Goal: Task Accomplishment & Management: Manage account settings

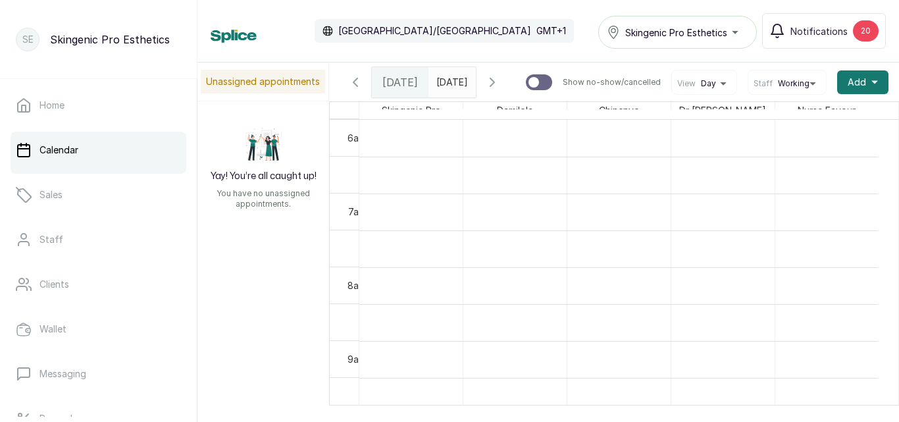
scroll to position [443, 0]
type input "dd/MM/yyyy"
click at [441, 86] on input "dd/MM/yyyy" at bounding box center [439, 79] width 21 height 22
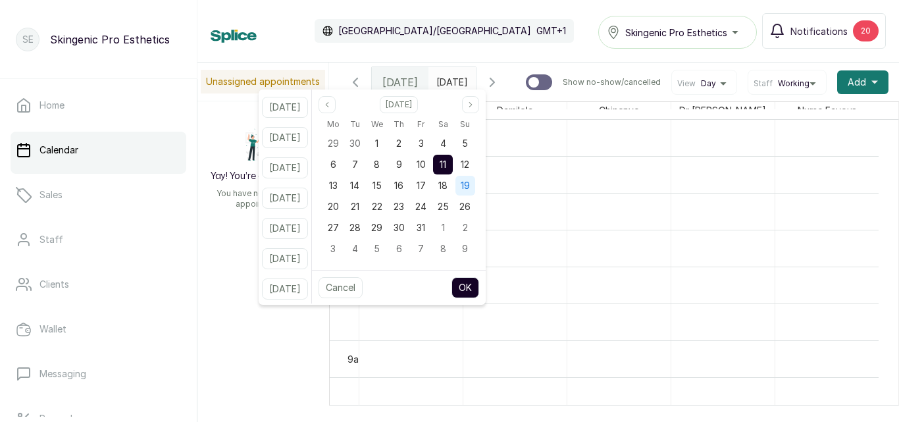
click at [470, 181] on span "19" at bounding box center [465, 185] width 9 height 11
click at [479, 290] on button "OK" at bounding box center [466, 287] width 28 height 21
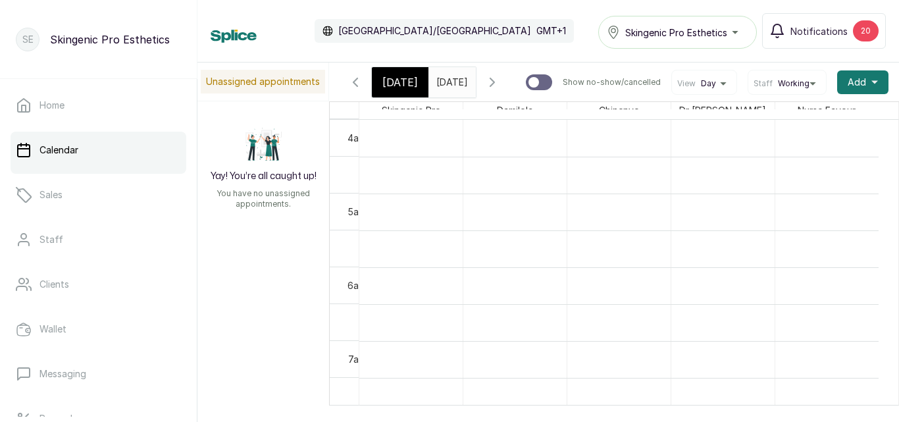
scroll to position [0, 0]
click at [450, 86] on input "[DATE]" at bounding box center [439, 79] width 21 height 22
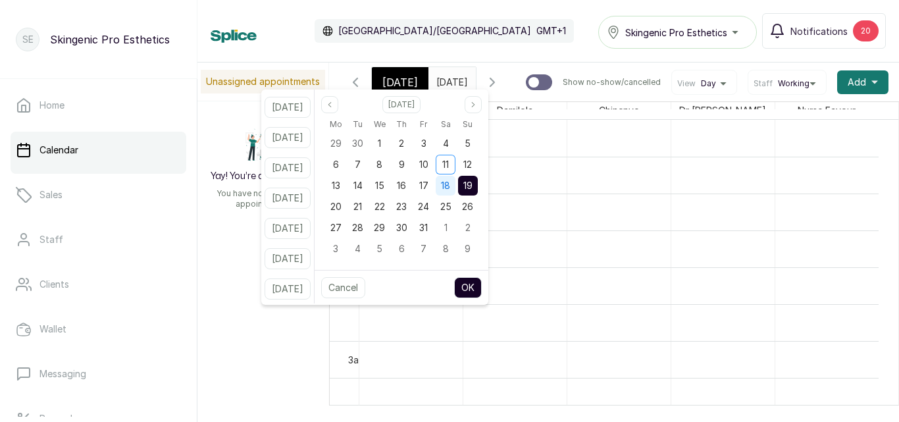
click at [450, 183] on span "18" at bounding box center [445, 185] width 9 height 11
click at [482, 288] on button "OK" at bounding box center [468, 287] width 28 height 21
type input "[DATE]"
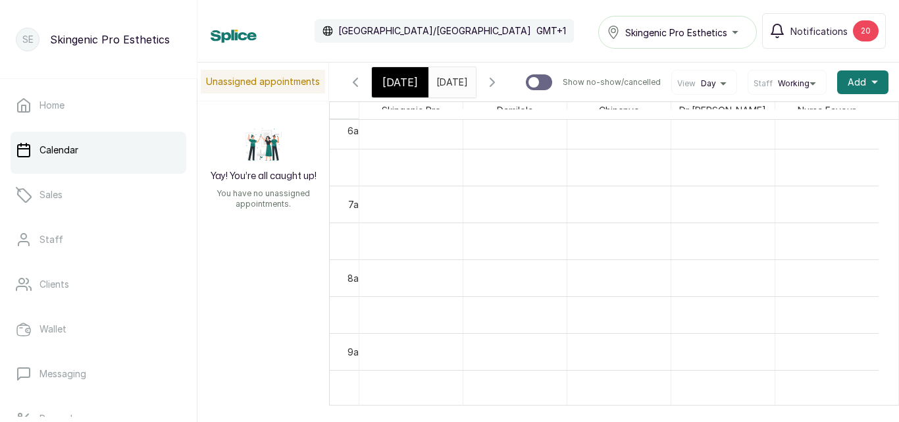
scroll to position [535, 0]
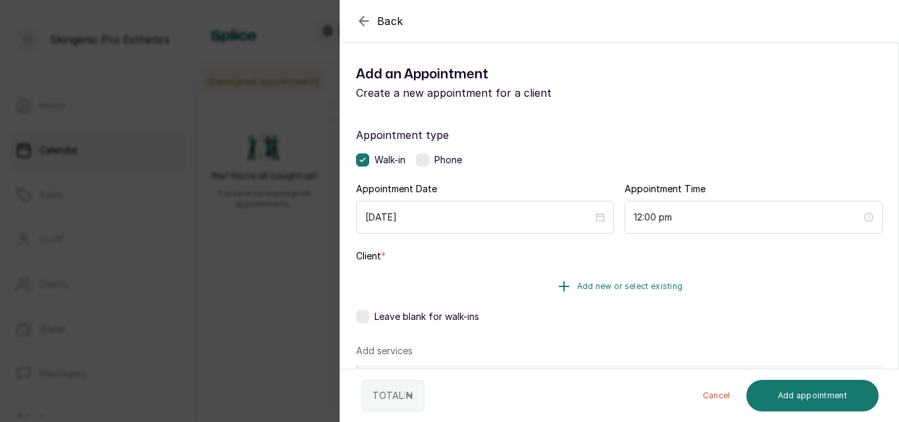
click at [563, 281] on icon "button" at bounding box center [564, 286] width 16 height 16
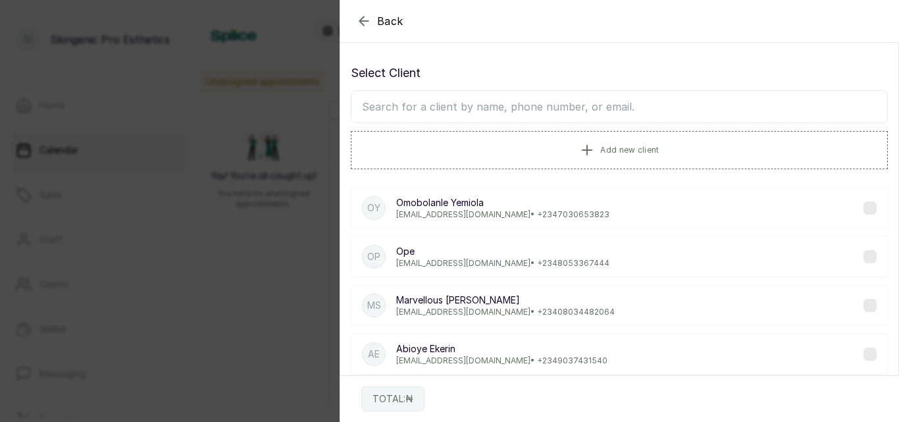
click at [517, 109] on input "text" at bounding box center [619, 106] width 537 height 33
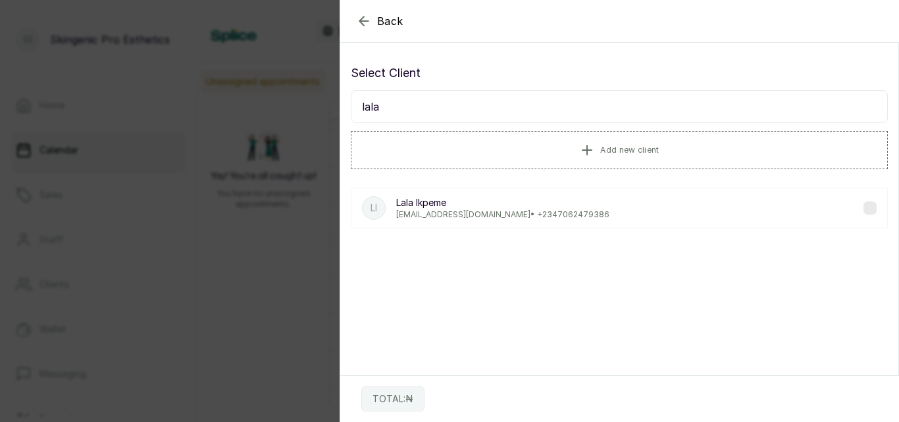
type input "lala"
click at [629, 206] on div "LI Lala Ikpeme [EMAIL_ADDRESS][DOMAIN_NAME] • [PHONE_NUMBER]" at bounding box center [619, 208] width 537 height 41
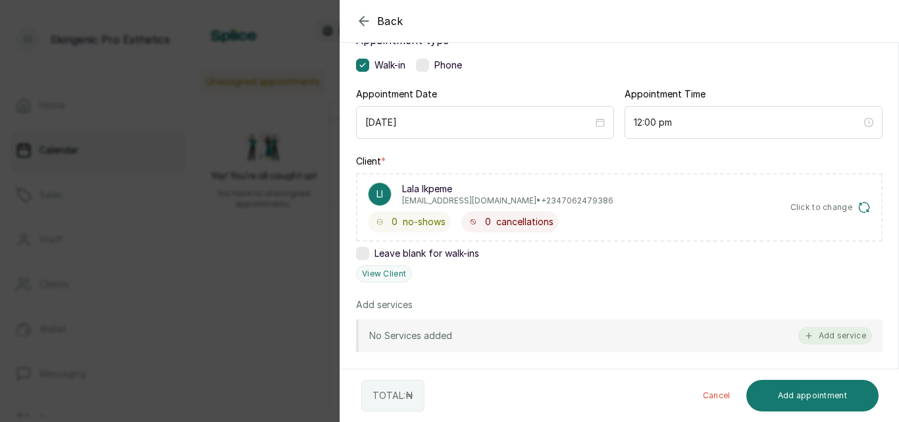
click at [827, 337] on button "Add service" at bounding box center [835, 335] width 74 height 17
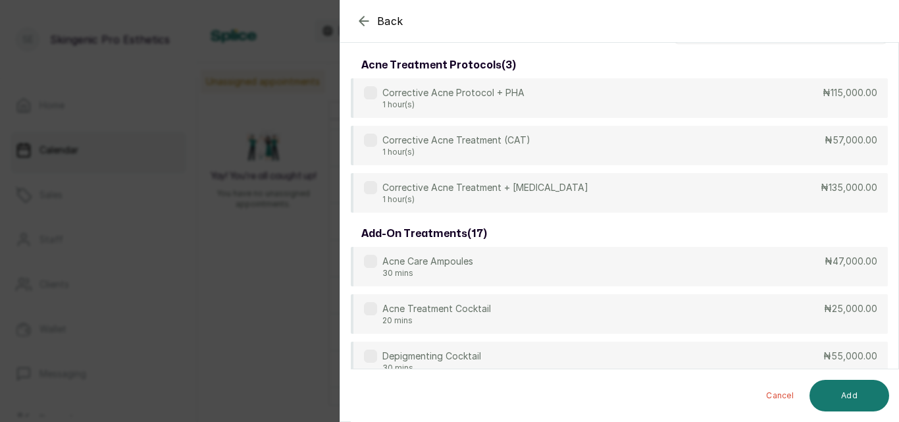
drag, startPoint x: 879, startPoint y: 92, endPoint x: 899, endPoint y: 110, distance: 26.1
click at [899, 110] on section "Back Add Appointment Select service acne treatment protocols ( 3 ) Corrective A…" at bounding box center [620, 211] width 560 height 422
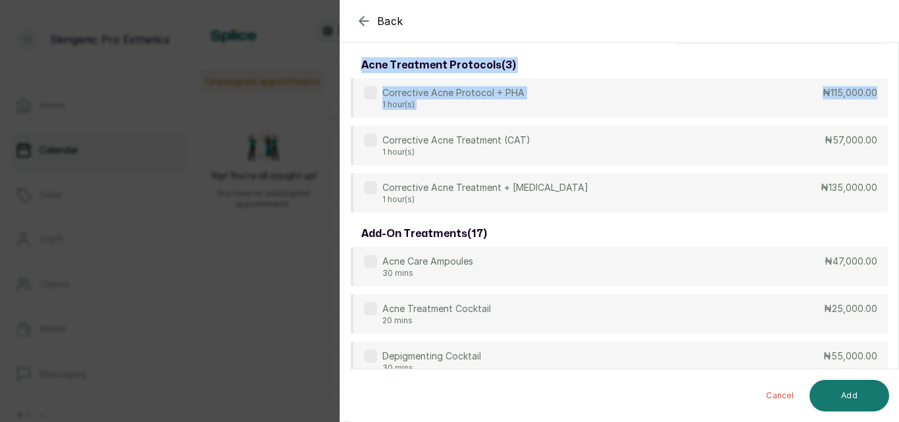
drag, startPoint x: 899, startPoint y: 110, endPoint x: 895, endPoint y: 24, distance: 85.7
click at [895, 24] on section "Back Add Appointment Select service acne treatment protocols ( 3 ) Corrective A…" at bounding box center [620, 211] width 560 height 422
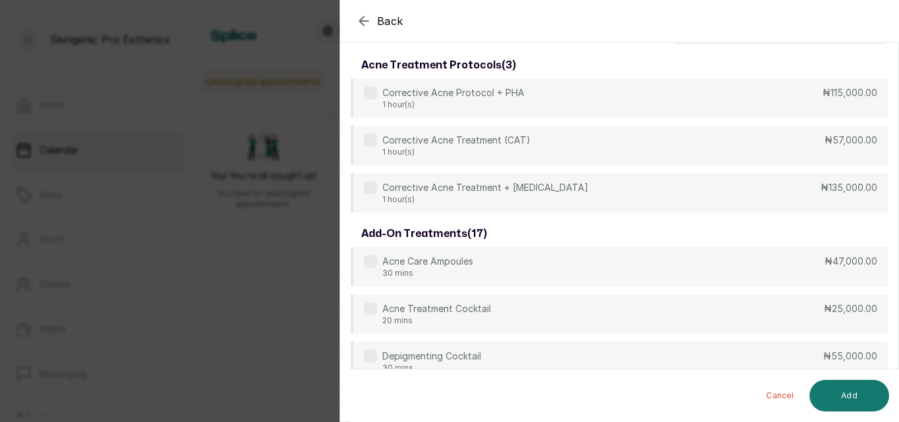
drag, startPoint x: 899, startPoint y: 123, endPoint x: 899, endPoint y: 157, distance: 34.2
click at [899, 157] on section "Back Add Appointment Select service acne treatment protocols ( 3 ) Corrective A…" at bounding box center [620, 211] width 560 height 422
drag, startPoint x: 841, startPoint y: 65, endPoint x: 841, endPoint y: 51, distance: 14.5
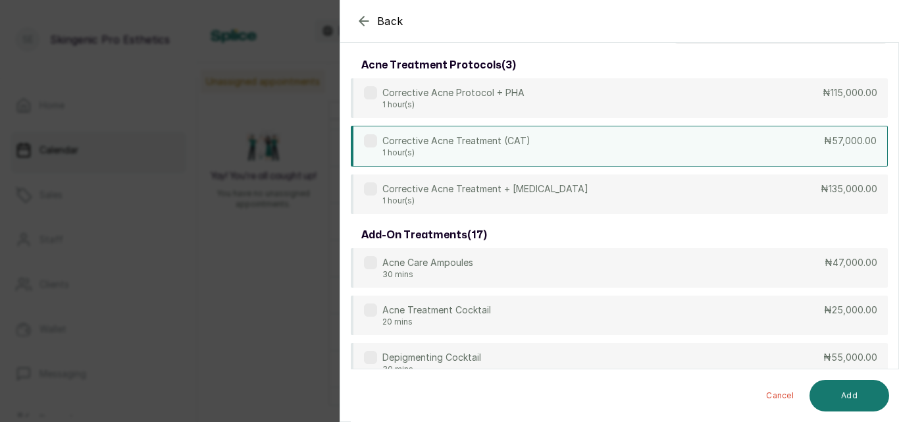
click at [645, 153] on div "Corrective Acne Treatment (CAT) 1 hour(s) ₦57,000.00" at bounding box center [619, 146] width 537 height 41
click at [850, 404] on button "Add" at bounding box center [850, 396] width 80 height 32
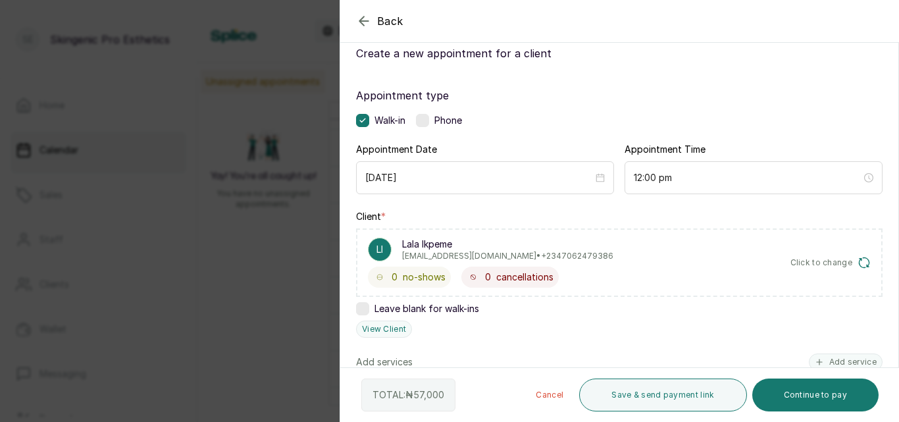
scroll to position [0, 0]
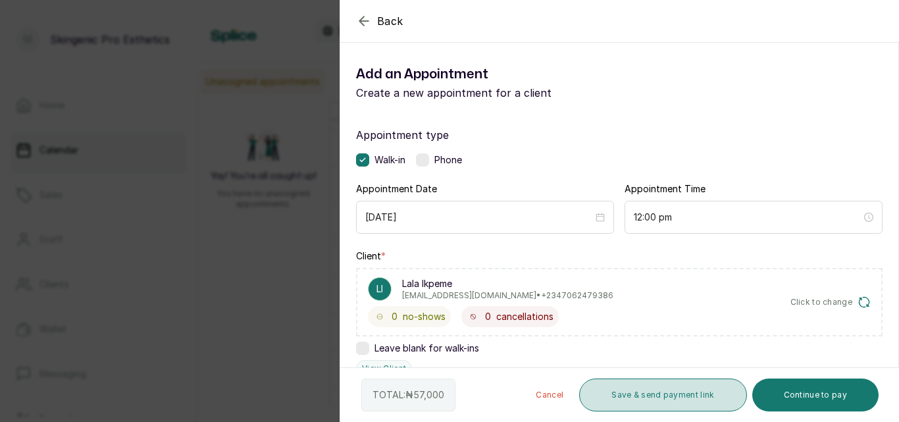
click at [662, 391] on button "Save & send payment link" at bounding box center [662, 395] width 167 height 33
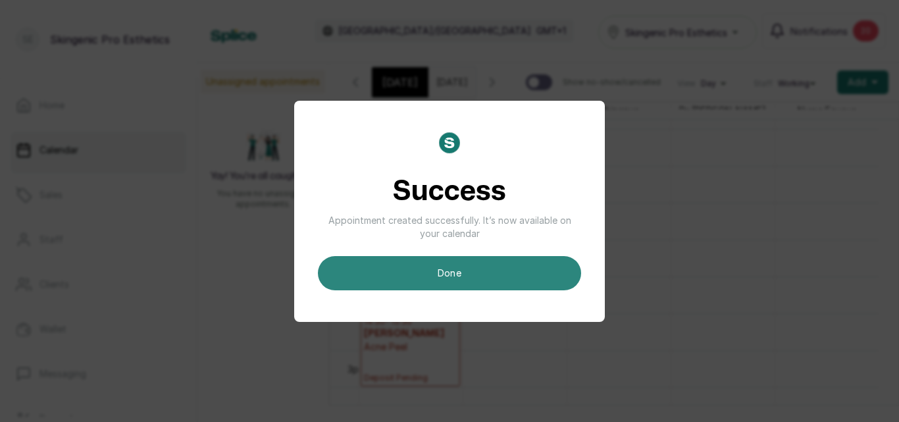
click at [474, 264] on button "done" at bounding box center [449, 273] width 263 height 34
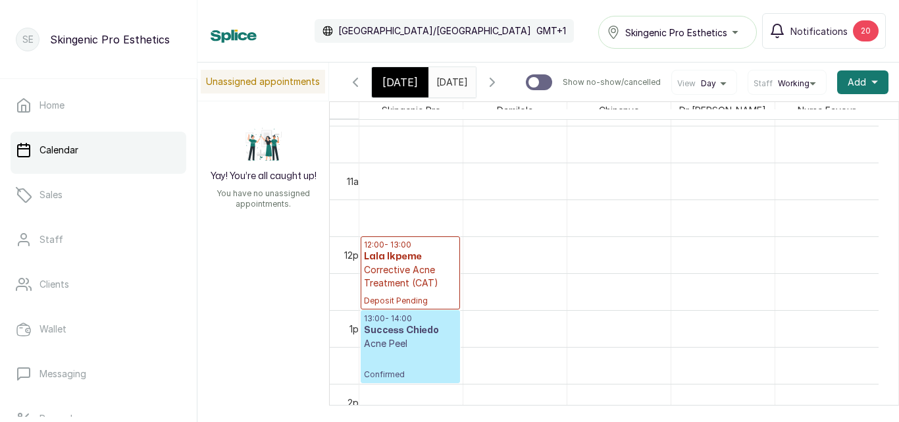
scroll to position [757, 0]
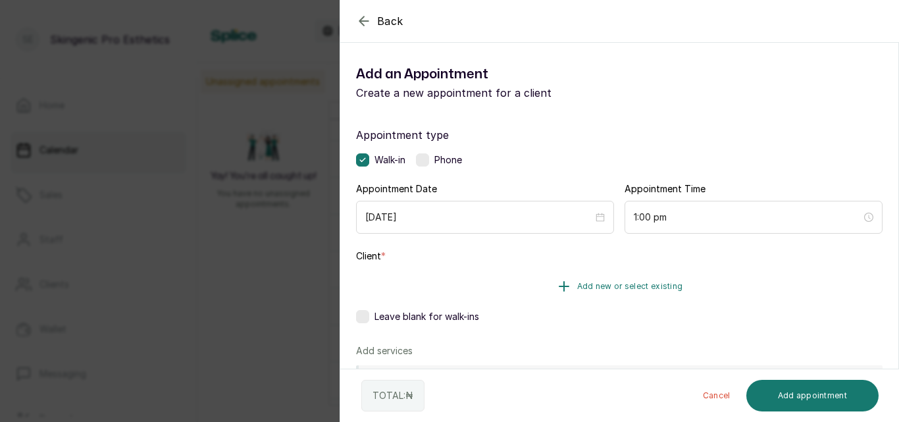
click at [560, 286] on icon "button" at bounding box center [564, 286] width 9 height 9
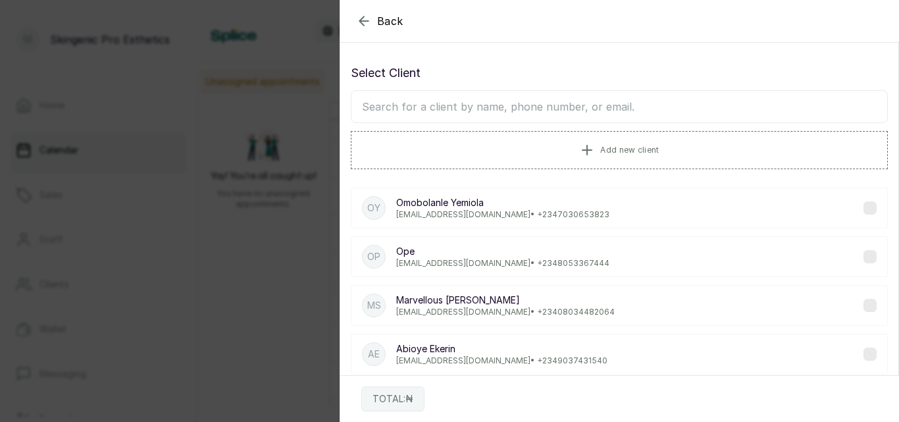
click at [627, 115] on input "text" at bounding box center [619, 106] width 537 height 33
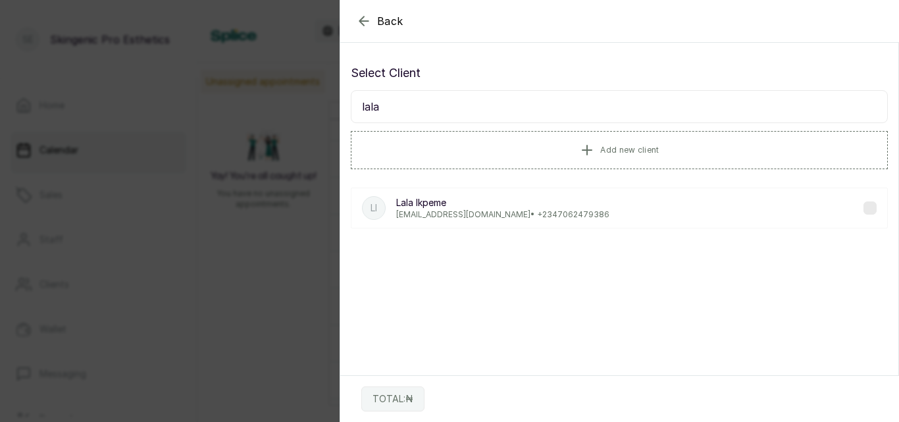
type input "lala"
click at [556, 211] on p "[EMAIL_ADDRESS][DOMAIN_NAME] • [PHONE_NUMBER]" at bounding box center [502, 214] width 213 height 11
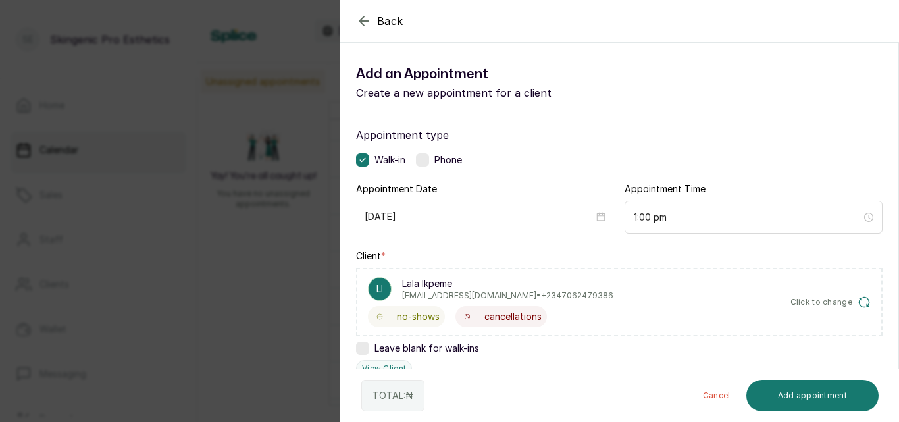
click at [556, 211] on input "[DATE]" at bounding box center [479, 216] width 229 height 14
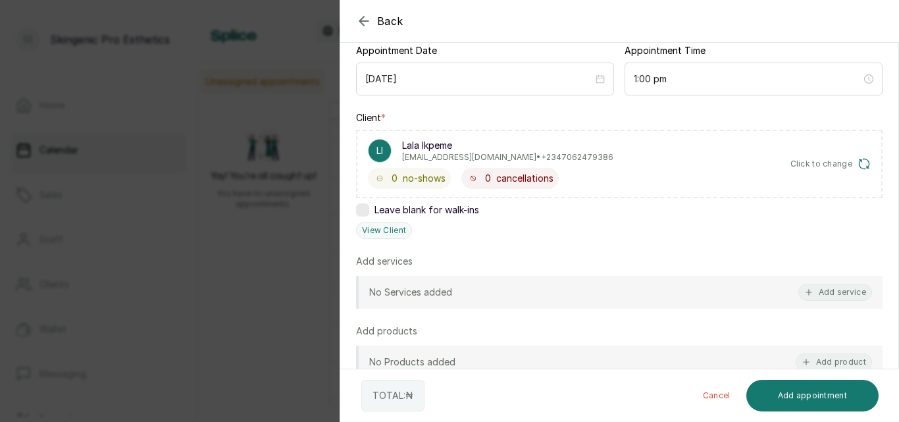
scroll to position [185, 0]
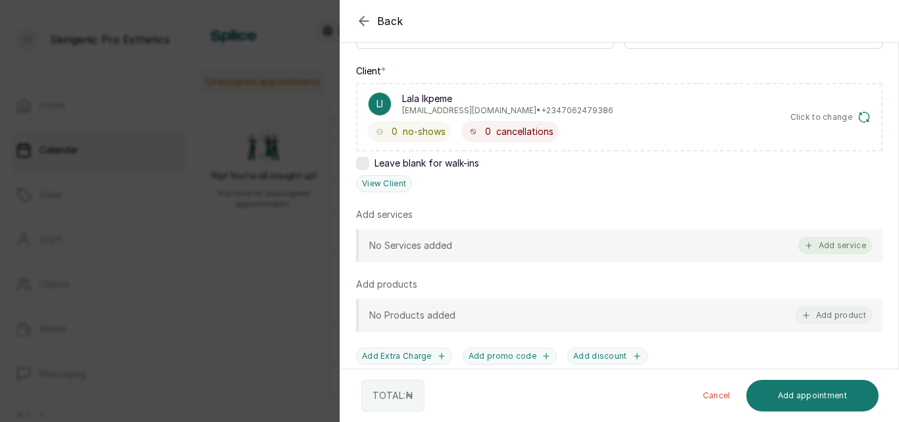
click at [823, 248] on button "Add service" at bounding box center [835, 245] width 74 height 17
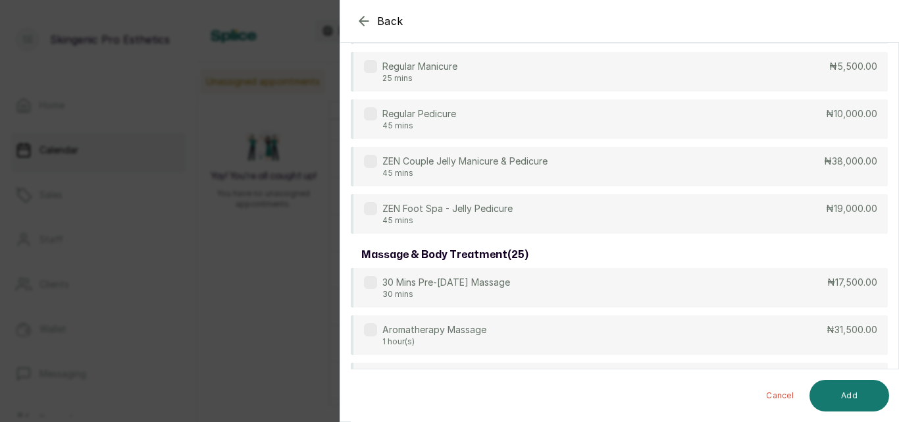
scroll to position [4134, 0]
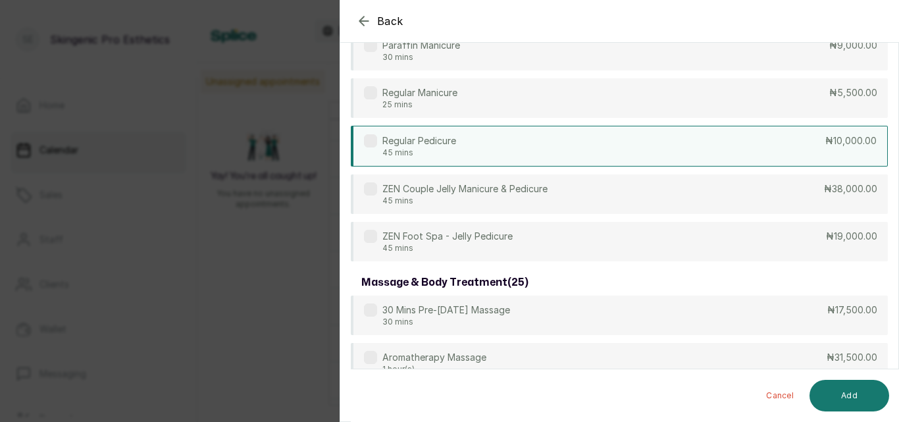
click at [845, 135] on p "₦10,000.00" at bounding box center [850, 140] width 51 height 13
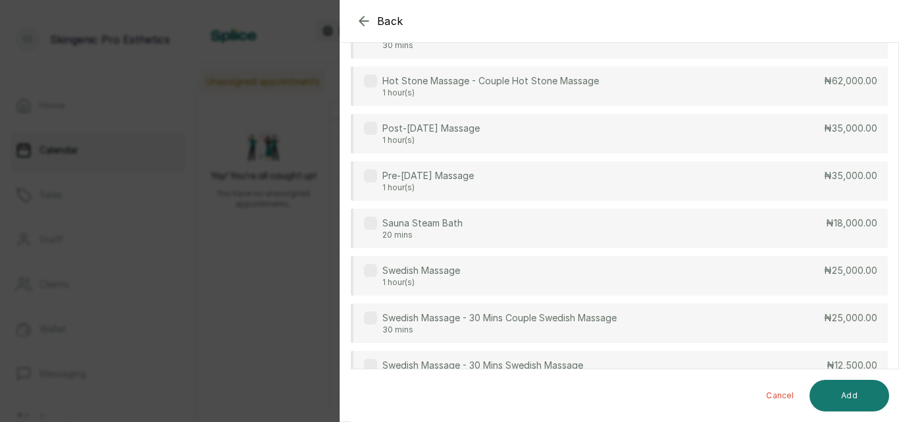
scroll to position [5204, 0]
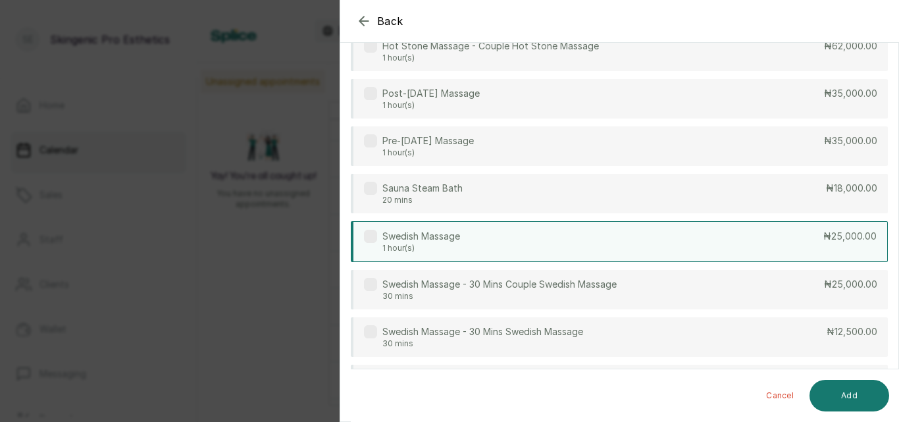
click at [638, 255] on div "Swedish Massage 1 hour(s) ₦25,000.00" at bounding box center [619, 241] width 537 height 41
click at [847, 388] on button "Add" at bounding box center [850, 396] width 80 height 32
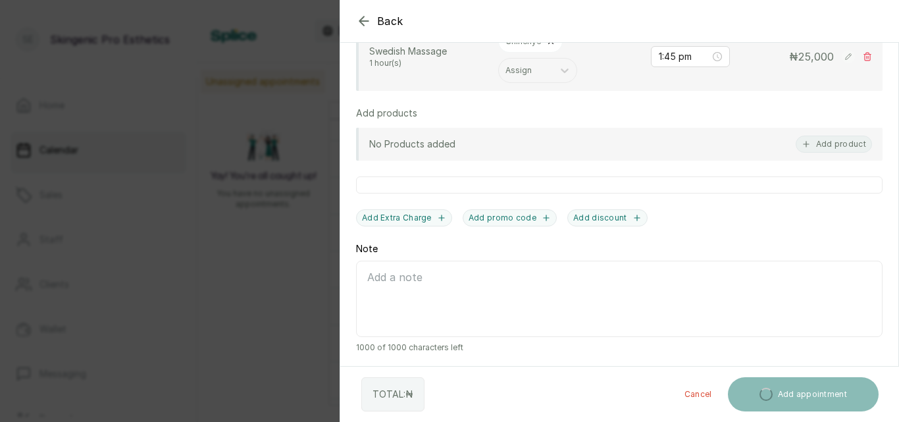
scroll to position [546, 0]
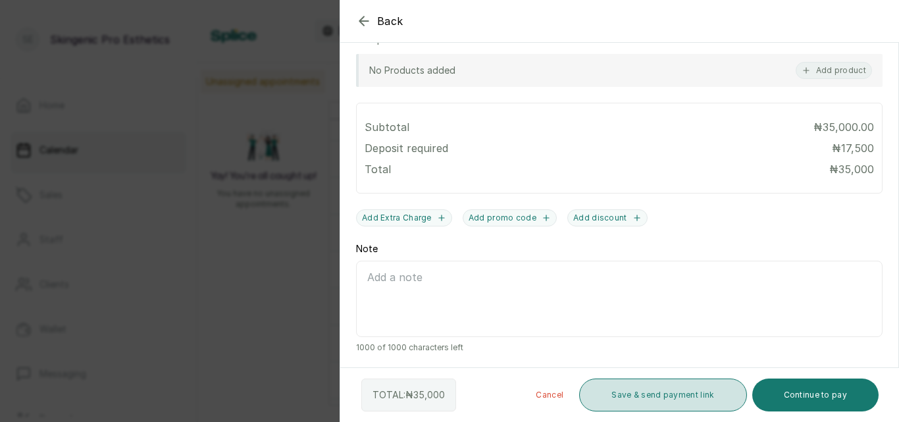
click at [690, 391] on button "Save & send payment link" at bounding box center [662, 395] width 167 height 33
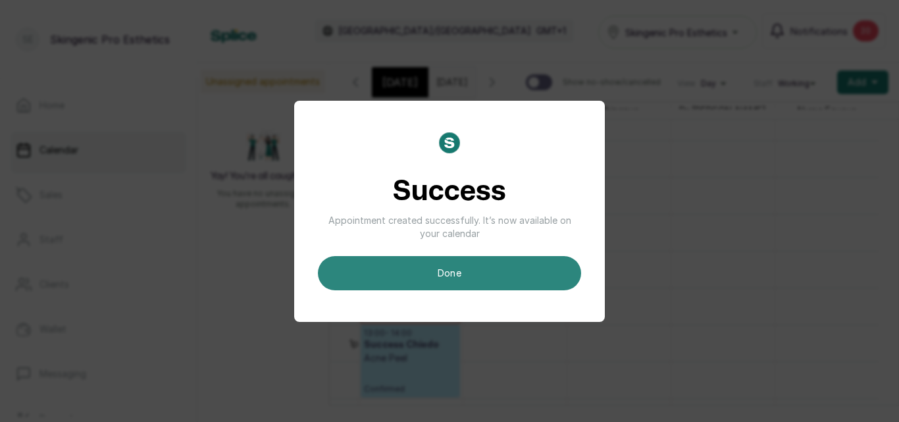
click at [490, 275] on button "done" at bounding box center [449, 273] width 263 height 34
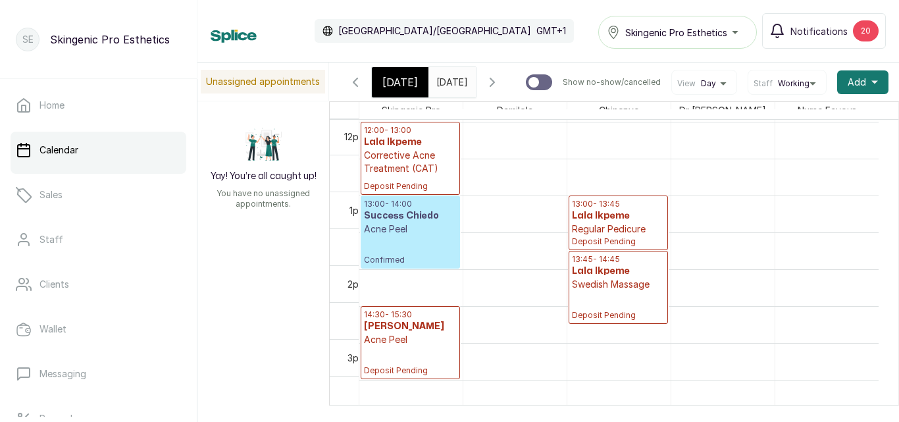
scroll to position [883, 0]
click at [439, 88] on input "[DATE]" at bounding box center [439, 79] width 21 height 22
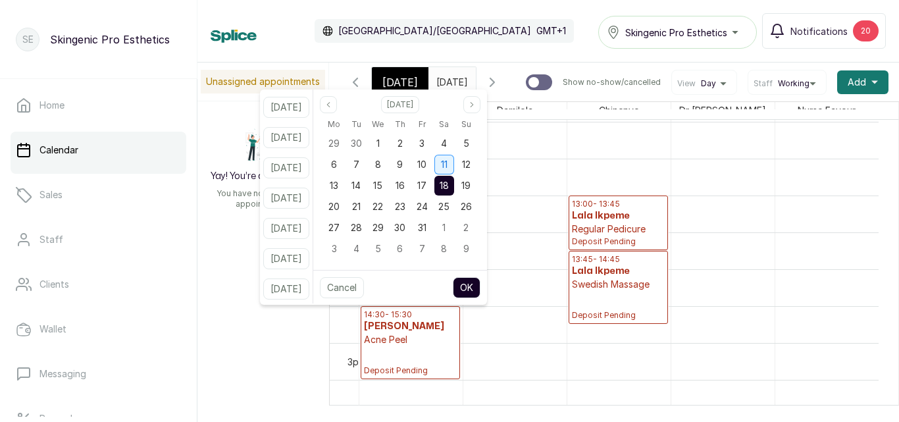
click at [448, 164] on span "11" at bounding box center [444, 164] width 7 height 11
click at [479, 285] on button "OK" at bounding box center [467, 287] width 28 height 21
type input "[DATE]"
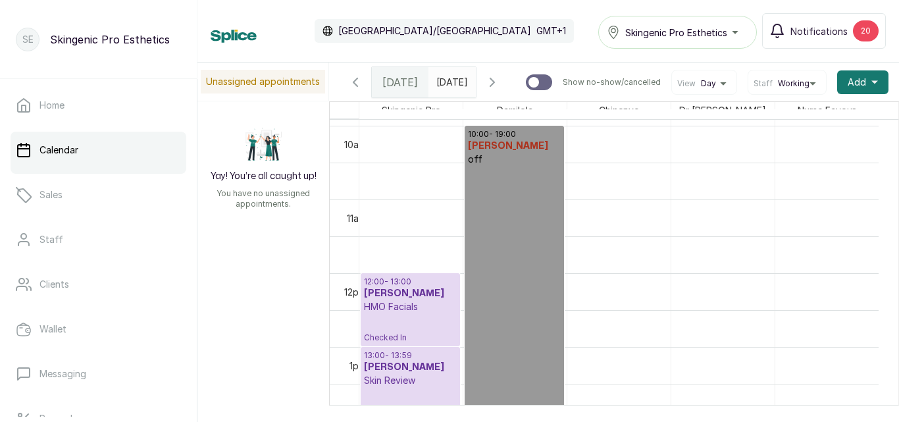
scroll to position [816, 0]
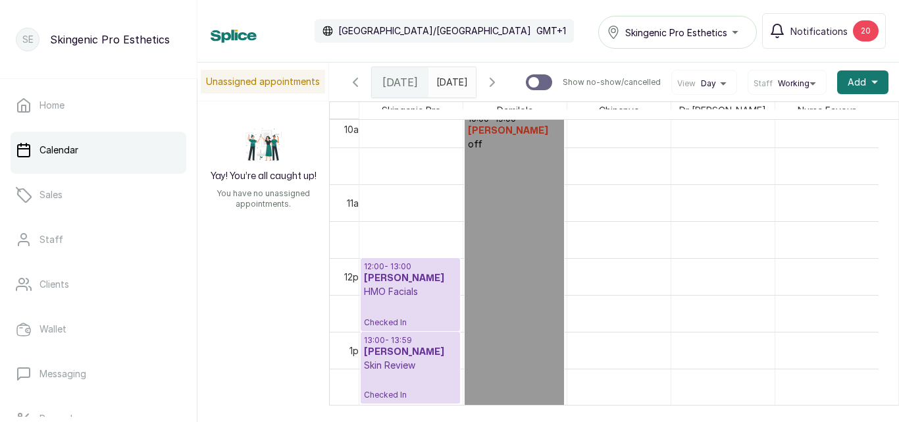
click at [403, 298] on p "HMO Facials" at bounding box center [410, 291] width 93 height 13
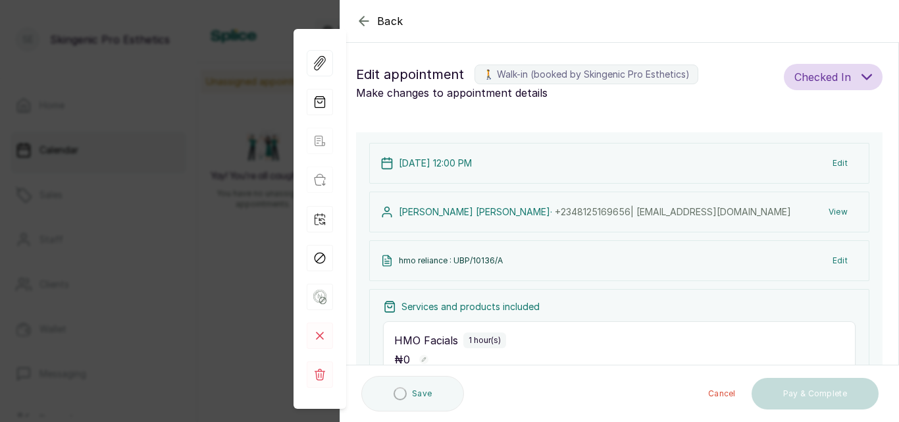
click at [72, 265] on div "Back Appointment Details Edit appointment 🚶 Walk-in (booked by Skingenic Pro Es…" at bounding box center [449, 211] width 899 height 422
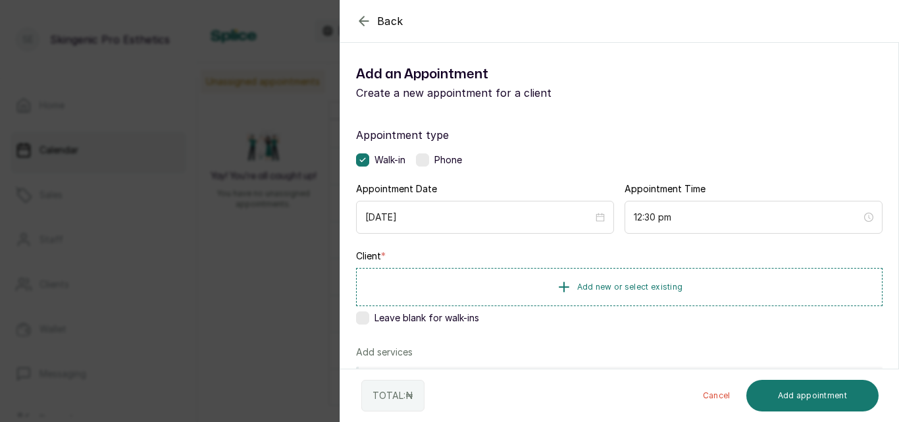
click at [365, 17] on icon "button" at bounding box center [364, 21] width 16 height 16
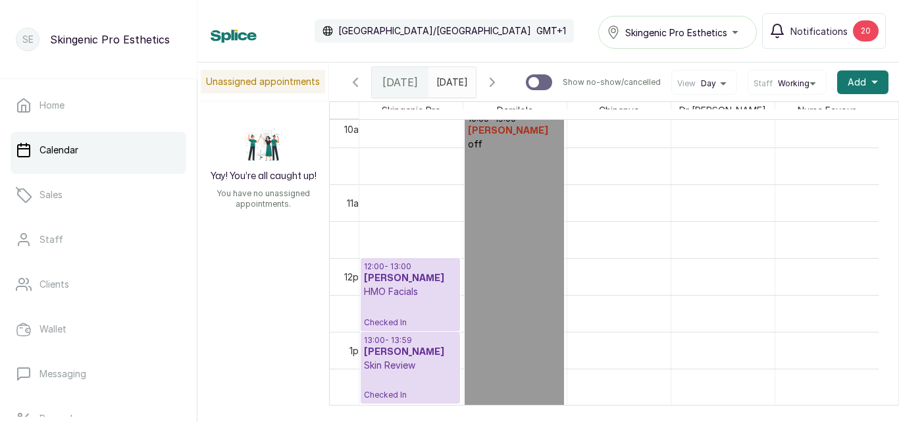
click at [440, 285] on h3 "[PERSON_NAME]" at bounding box center [410, 278] width 93 height 13
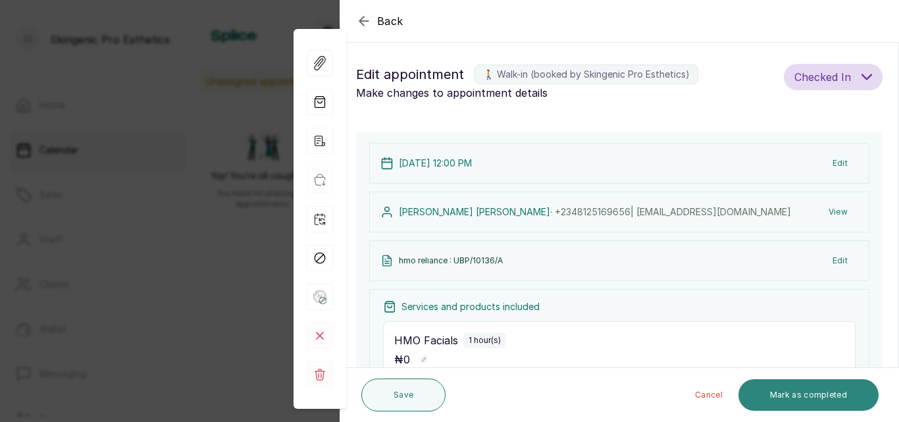
click at [810, 398] on button "Mark as completed" at bounding box center [809, 395] width 140 height 32
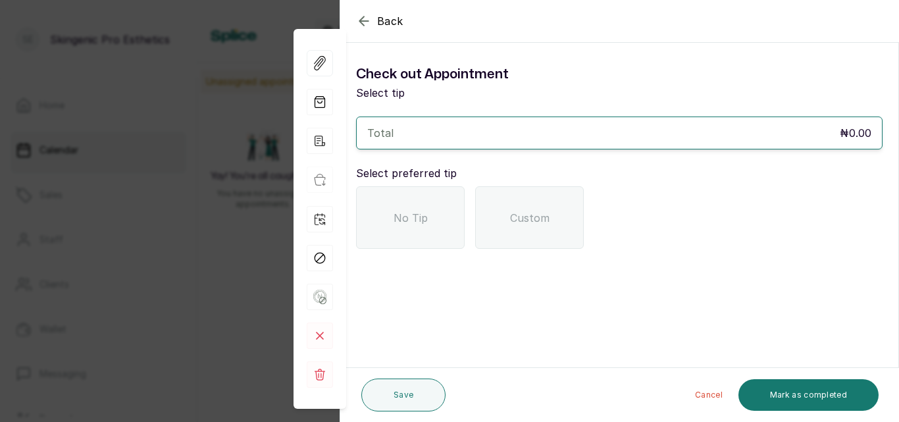
click at [424, 224] on span "No Tip" at bounding box center [411, 218] width 34 height 16
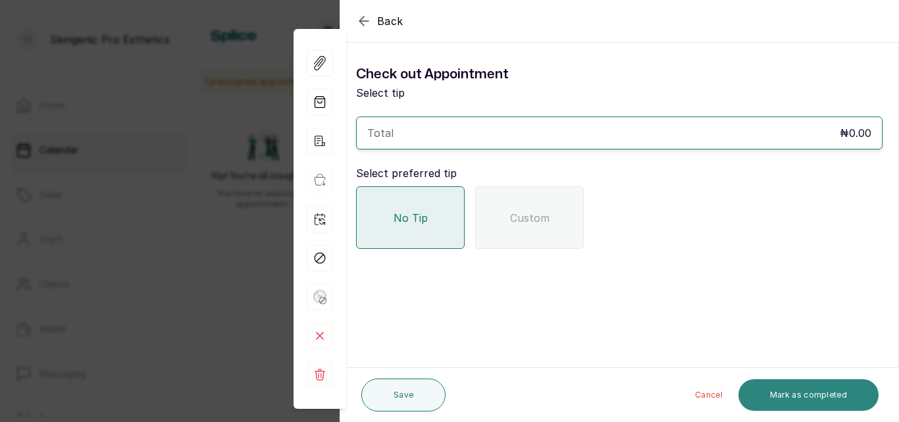
click at [766, 390] on button "Mark as completed" at bounding box center [809, 395] width 140 height 32
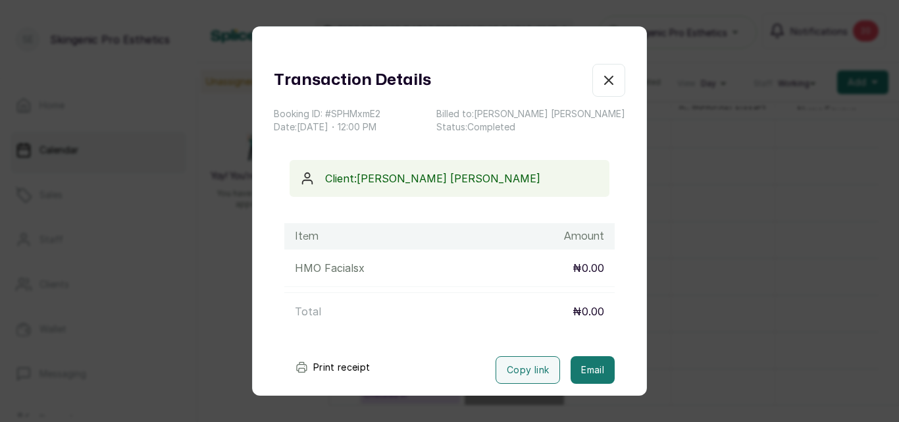
click at [601, 74] on icon "button" at bounding box center [609, 80] width 16 height 16
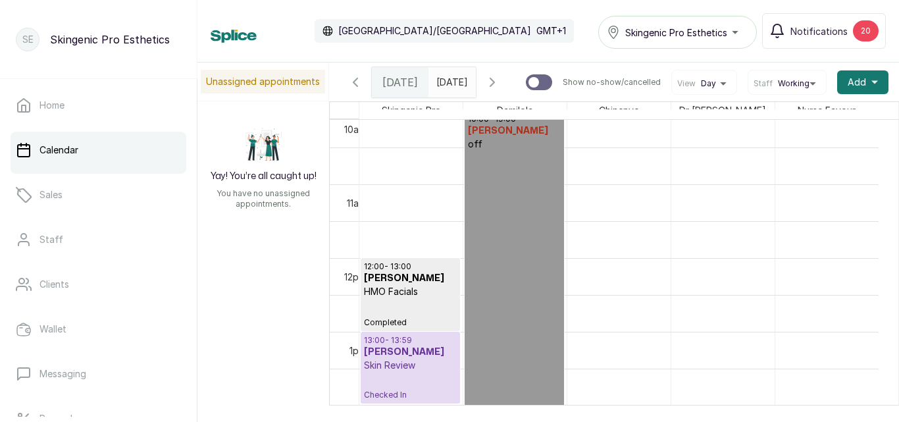
scroll to position [0, 1]
click at [423, 346] on p "13:00 - 13:59" at bounding box center [410, 340] width 93 height 11
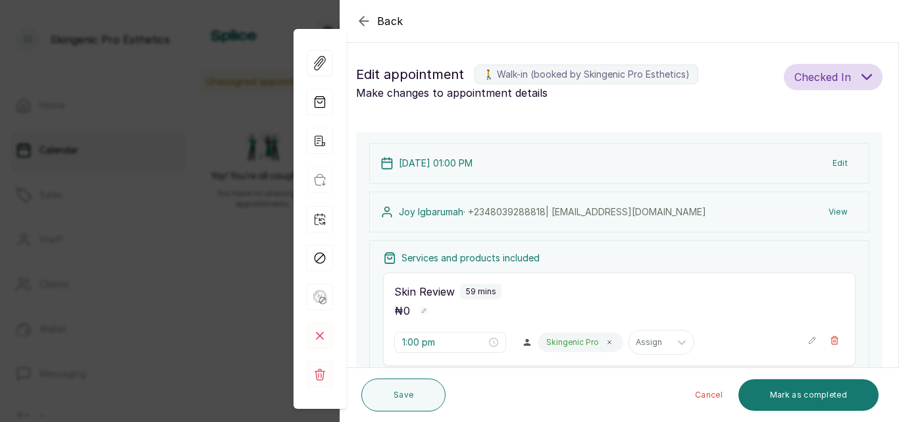
scroll to position [0, 0]
click at [780, 388] on button "Mark as completed" at bounding box center [809, 395] width 140 height 32
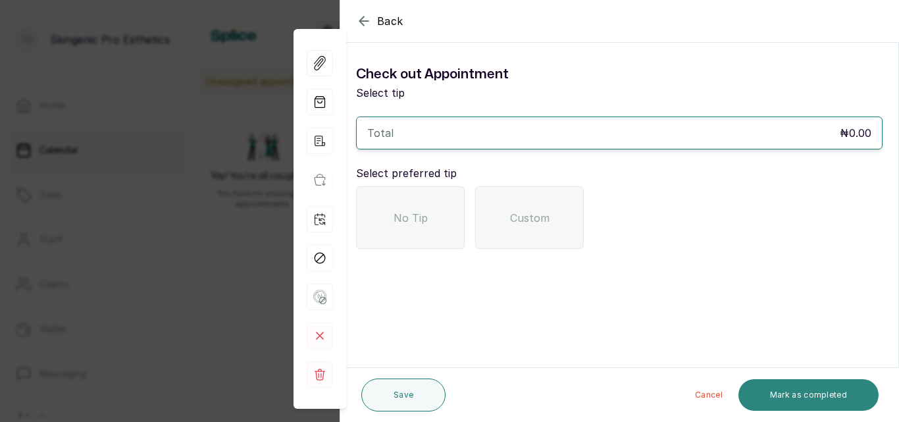
click at [780, 388] on button "Mark as completed" at bounding box center [809, 395] width 140 height 32
drag, startPoint x: 780, startPoint y: 388, endPoint x: 649, endPoint y: 373, distance: 131.9
click at [649, 373] on div "Save Cancel Mark as completed" at bounding box center [620, 395] width 560 height 54
click at [392, 238] on div "No Tip" at bounding box center [410, 217] width 109 height 63
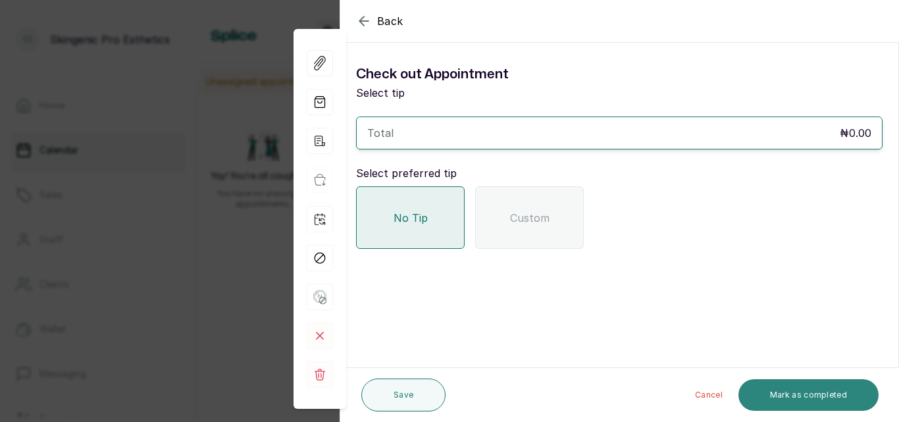
click at [789, 384] on button "Mark as completed" at bounding box center [809, 395] width 140 height 32
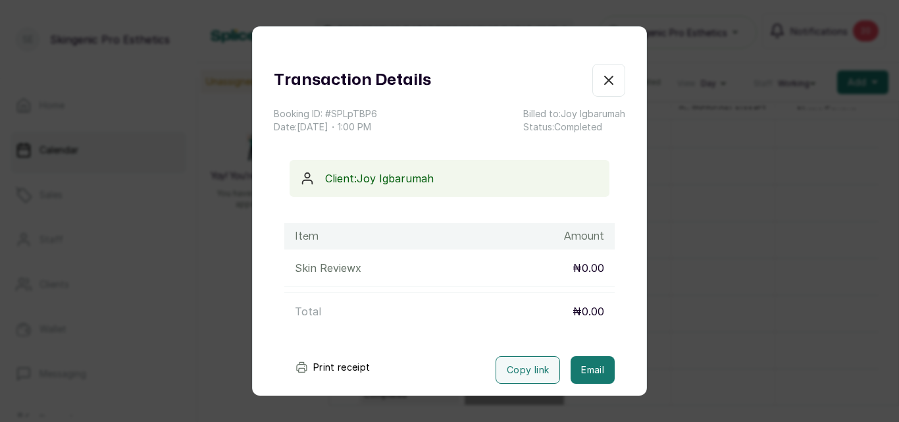
click at [605, 76] on icon "button" at bounding box center [609, 80] width 8 height 8
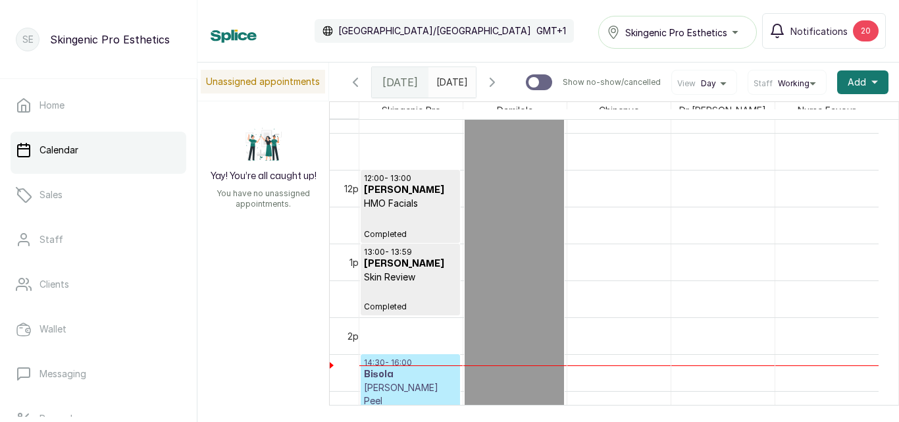
scroll to position [347, 0]
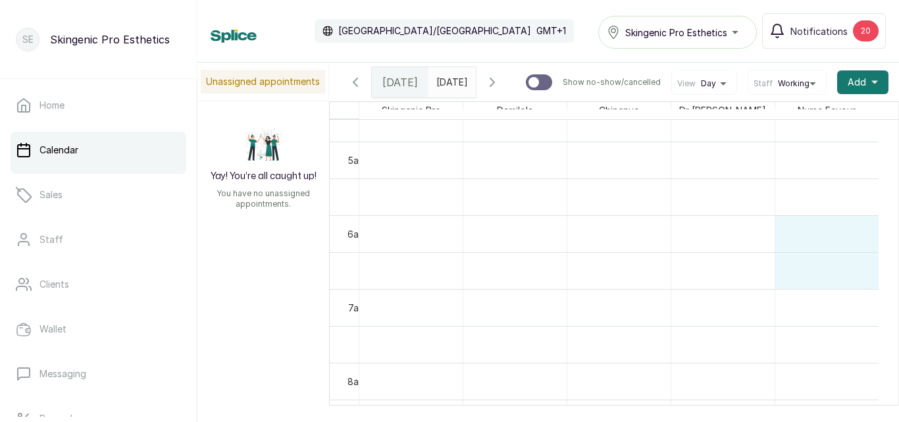
drag, startPoint x: 866, startPoint y: 248, endPoint x: 871, endPoint y: 294, distance: 46.3
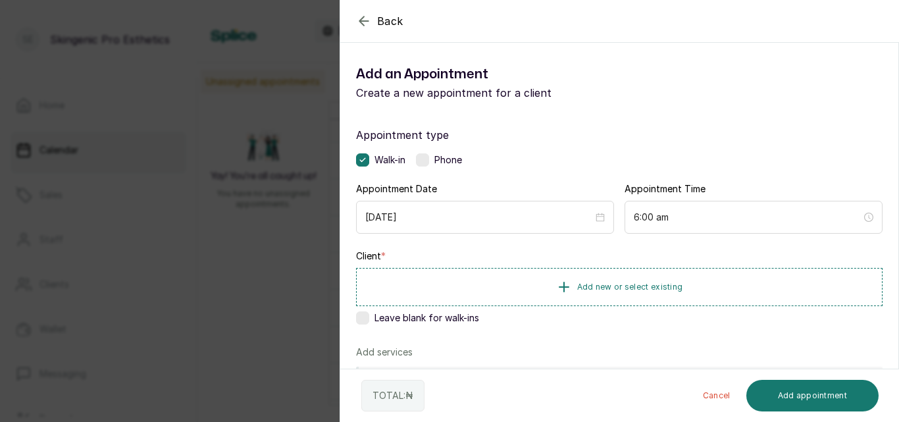
scroll to position [0, 0]
click at [365, 18] on icon "button" at bounding box center [364, 21] width 16 height 16
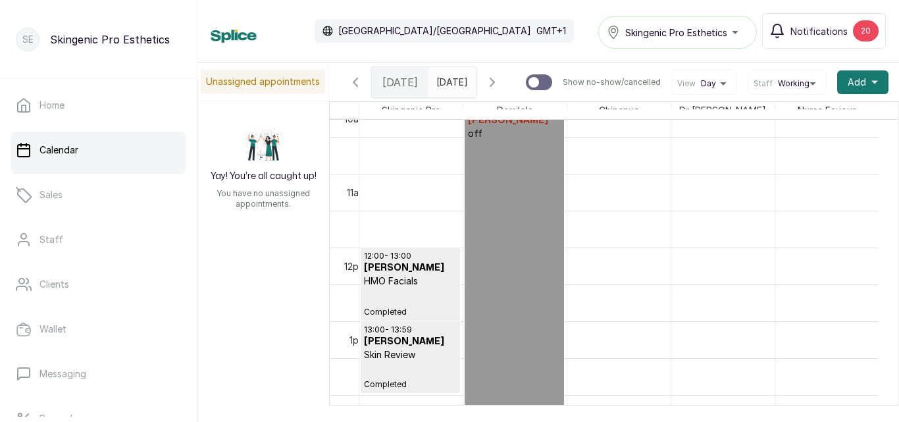
scroll to position [768, 0]
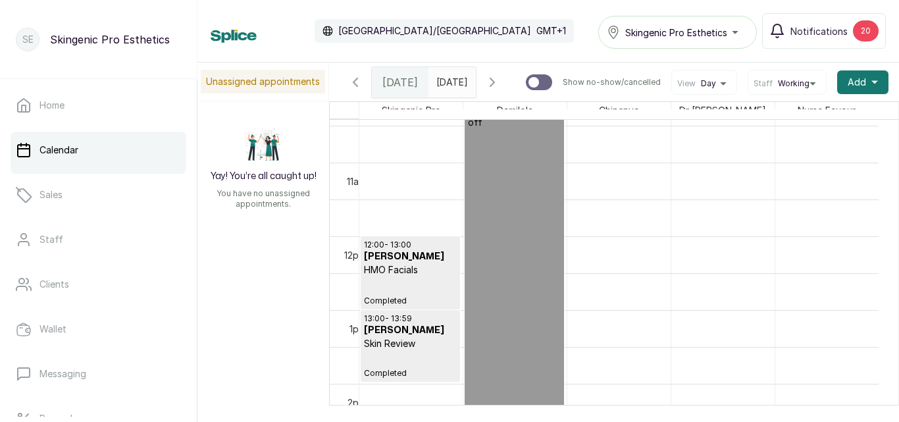
click at [412, 263] on h3 "[PERSON_NAME]" at bounding box center [410, 256] width 93 height 13
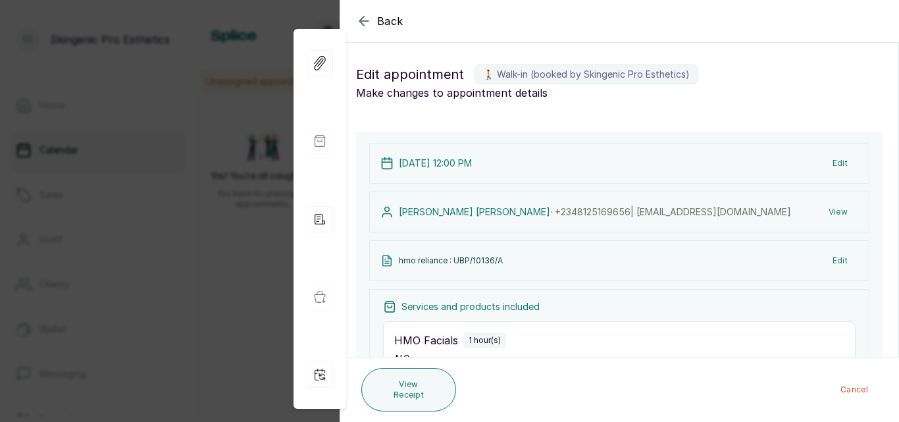
scroll to position [0, 0]
click at [368, 18] on icon "button" at bounding box center [364, 21] width 16 height 16
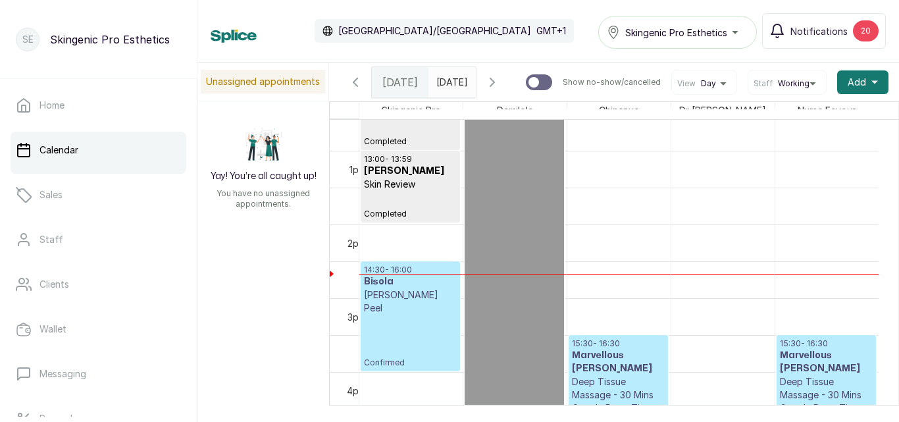
scroll to position [1031, 0]
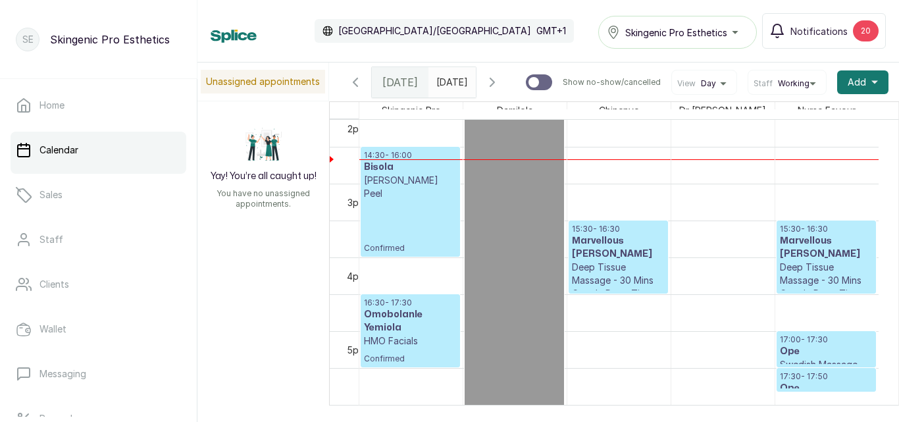
click at [831, 358] on h3 "Ope" at bounding box center [826, 351] width 93 height 13
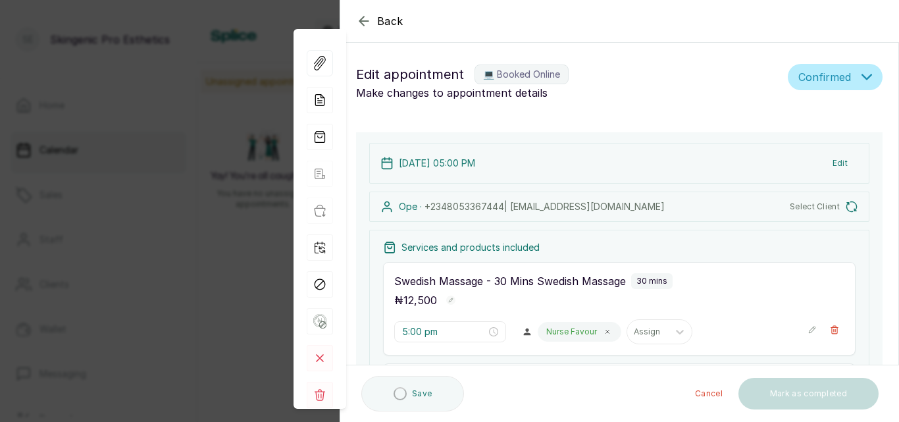
type input "5:00 pm"
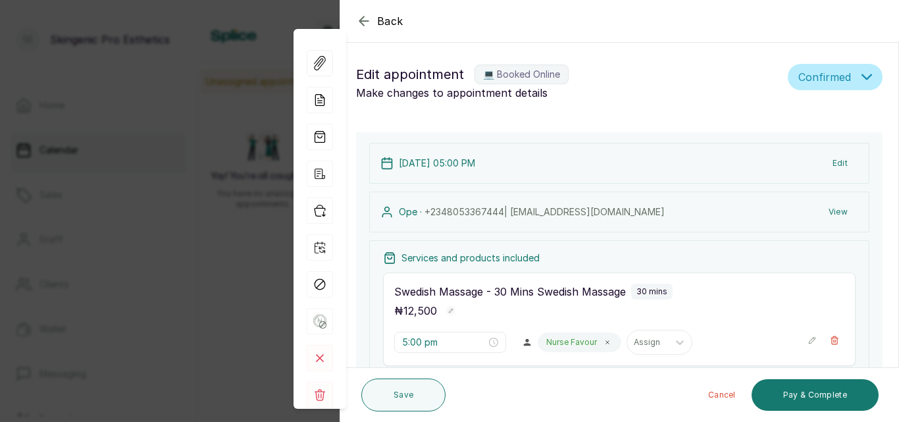
click at [367, 19] on icon "button" at bounding box center [364, 21] width 16 height 16
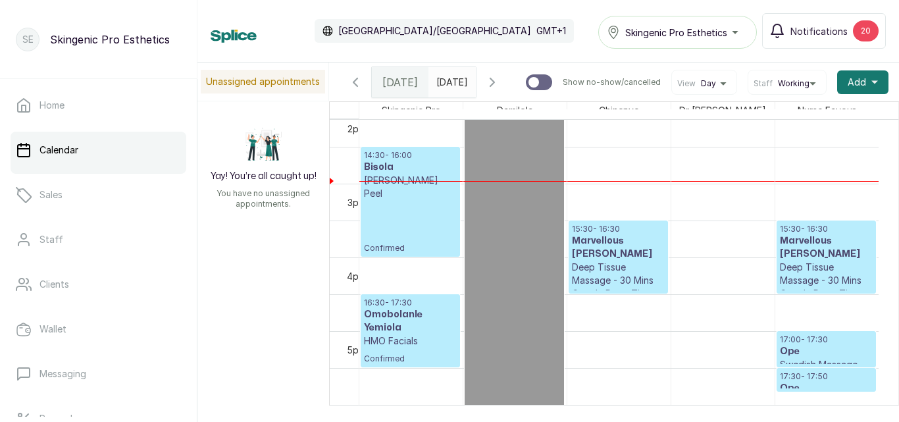
type input "[DATE]"
click at [402, 201] on p "Confirmed" at bounding box center [410, 226] width 93 height 53
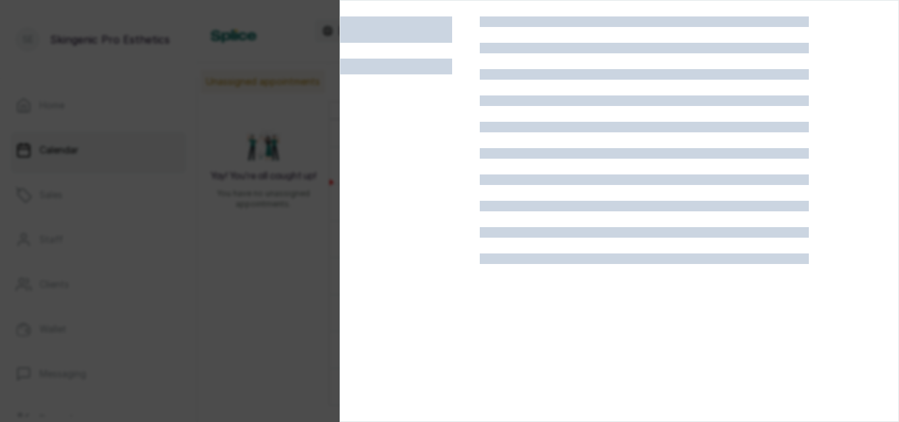
scroll to position [0, 0]
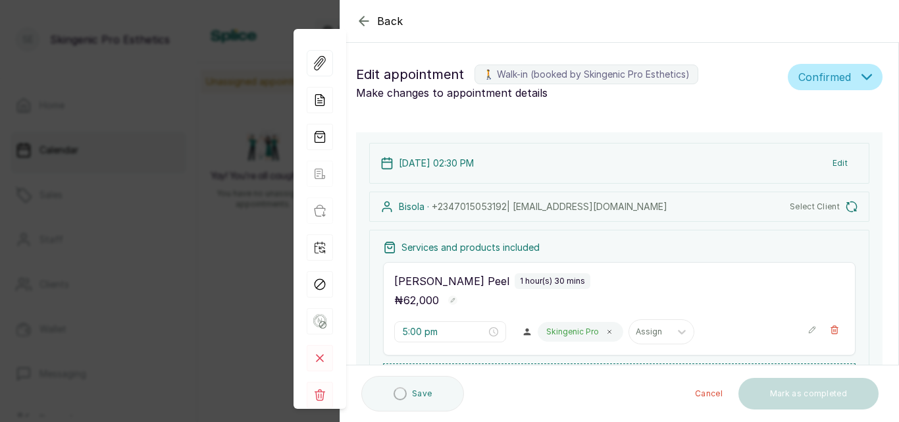
type input "2:30 pm"
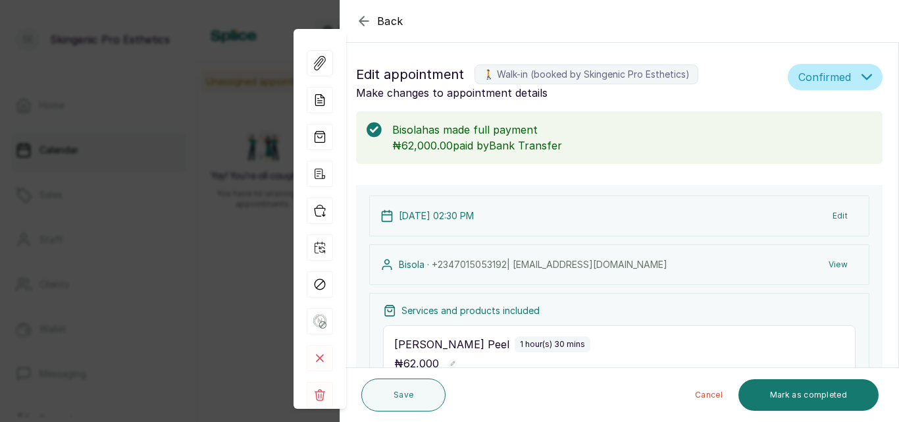
click at [862, 74] on icon "button" at bounding box center [867, 77] width 11 height 11
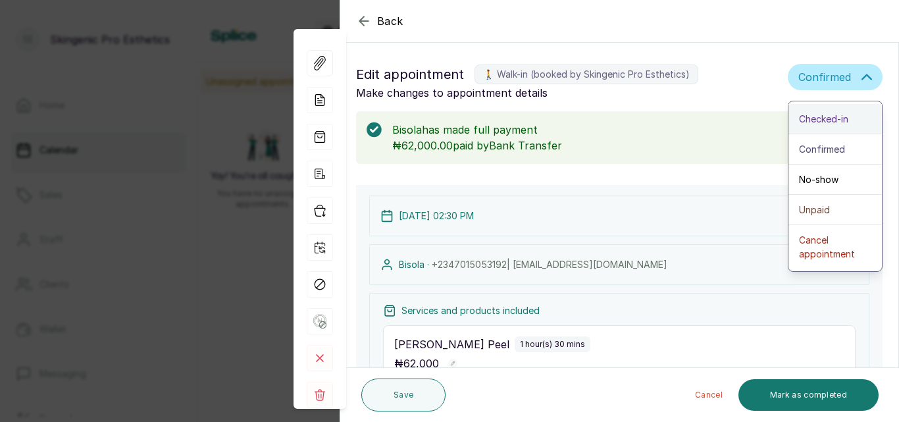
click at [837, 116] on span "Checked-in" at bounding box center [823, 119] width 49 height 14
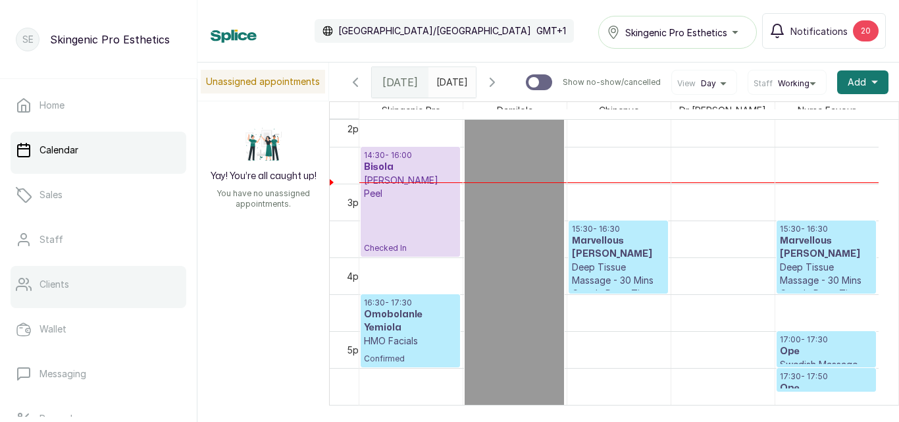
click at [51, 292] on link "Clients" at bounding box center [99, 284] width 176 height 37
